Goal: Task Accomplishment & Management: Use online tool/utility

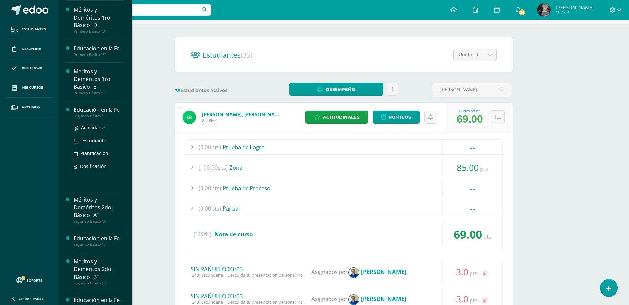
scroll to position [255, 0]
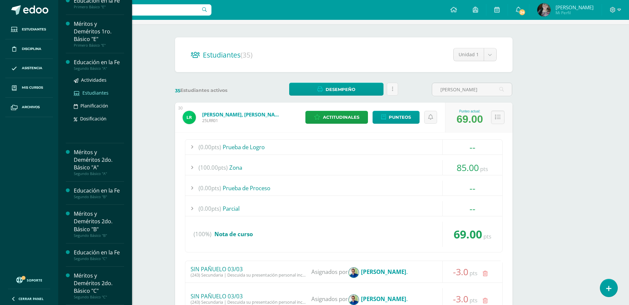
click at [97, 94] on span "Estudiantes" at bounding box center [95, 93] width 26 height 6
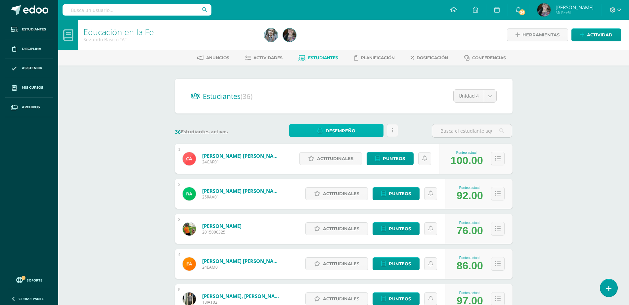
click at [326, 127] on span "Desempeño" at bounding box center [341, 131] width 30 height 12
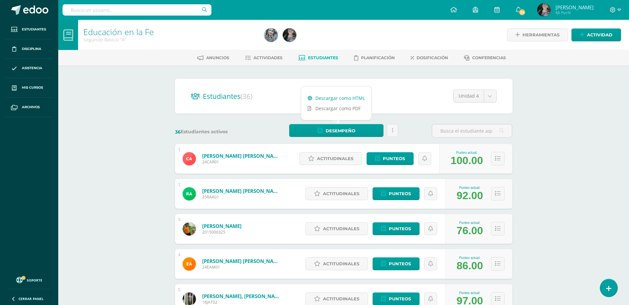
click at [338, 99] on link "Descargar como HTML" at bounding box center [336, 98] width 71 height 10
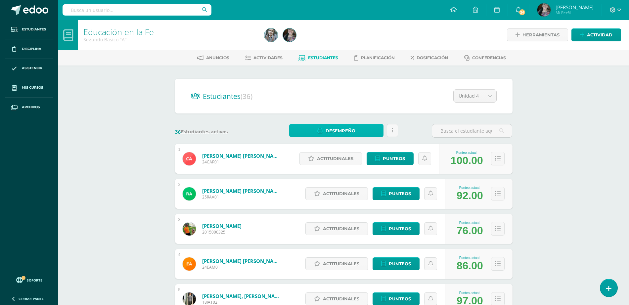
click at [329, 130] on span "Desempeño" at bounding box center [341, 131] width 30 height 12
click at [346, 109] on link "Descargar como PDF" at bounding box center [336, 108] width 71 height 10
click at [260, 57] on span "Actividades" at bounding box center [268, 57] width 29 height 5
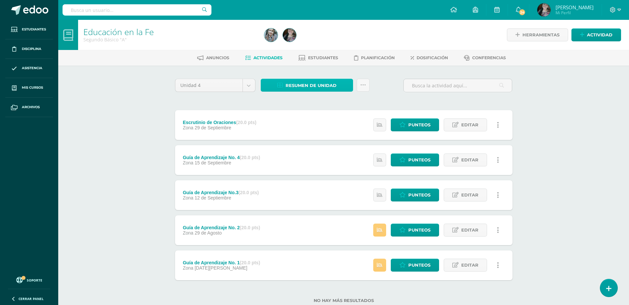
click at [331, 84] on span "Resumen de unidad" at bounding box center [311, 85] width 51 height 12
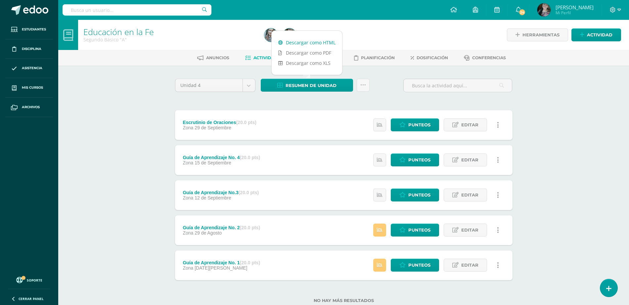
click at [327, 43] on link "Descargar como HTML" at bounding box center [307, 42] width 71 height 10
